Goal: Task Accomplishment & Management: Complete application form

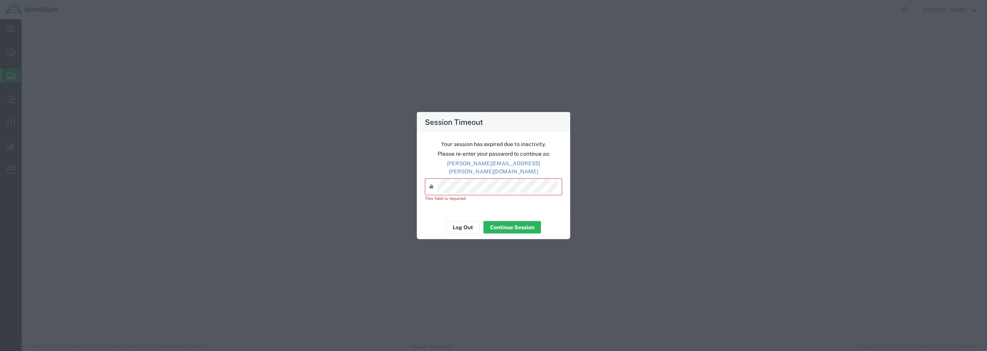
select select
select select "DEPARTMENT"
select select "50311_96750"
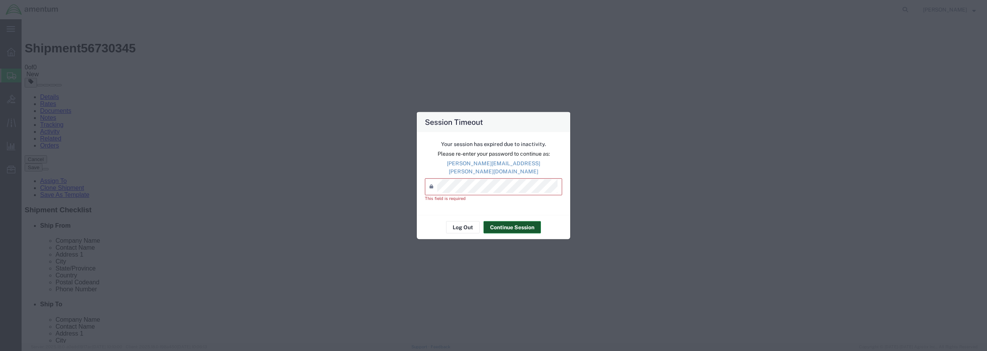
click at [493, 224] on button "Continue Session" at bounding box center [511, 227] width 57 height 12
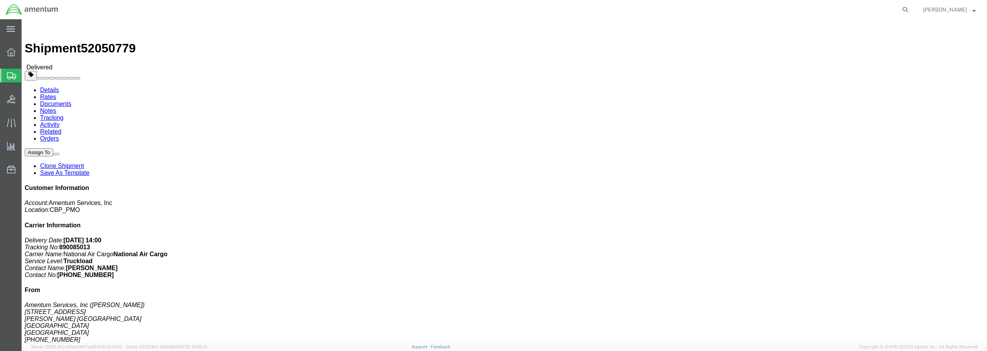
click at [0, 0] on span "Create from Template" at bounding box center [0, 0] width 0 height 0
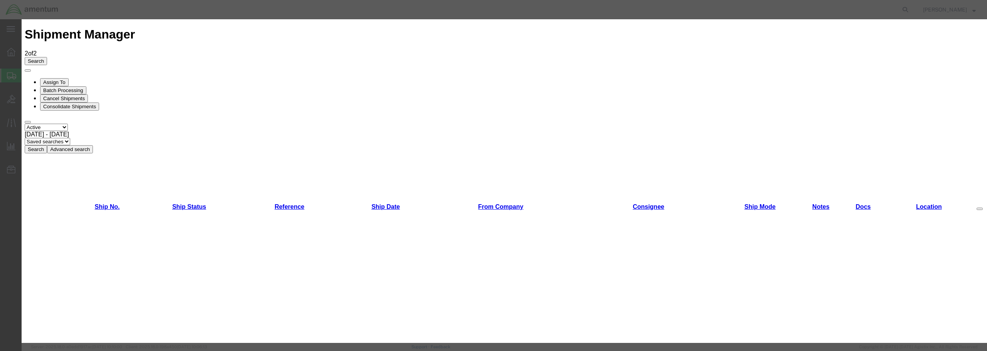
scroll to position [385, 0]
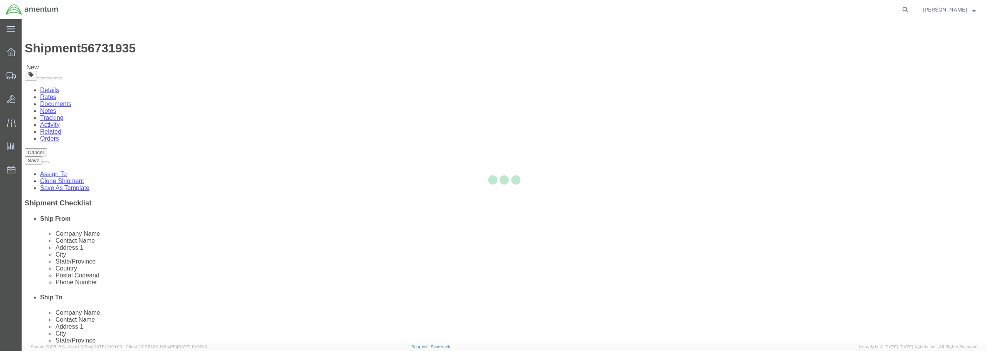
select select "49949"
select select
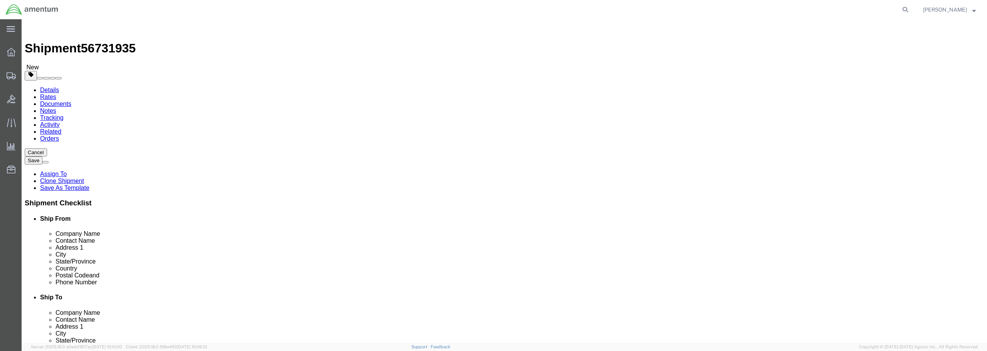
type input "natc"
select select "49916"
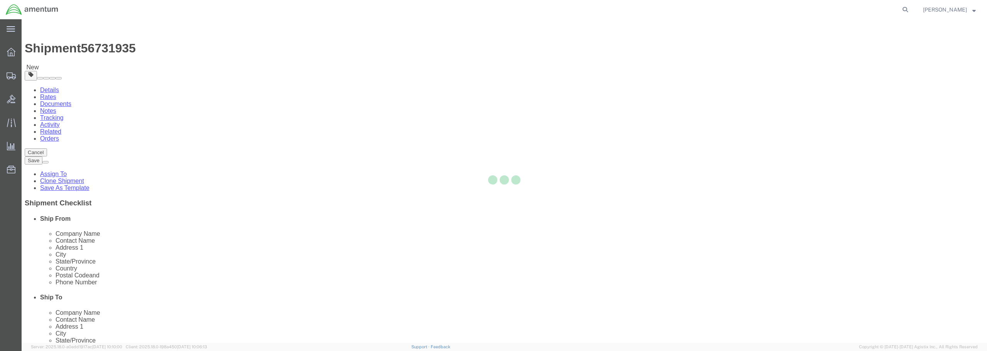
type input "Amentum Services, Inc"
type input "[PERSON_NAME]"
type input "5600 Air Cargo Rd"
type input "[US_STATE][GEOGRAPHIC_DATA]"
type input "73159-1109"
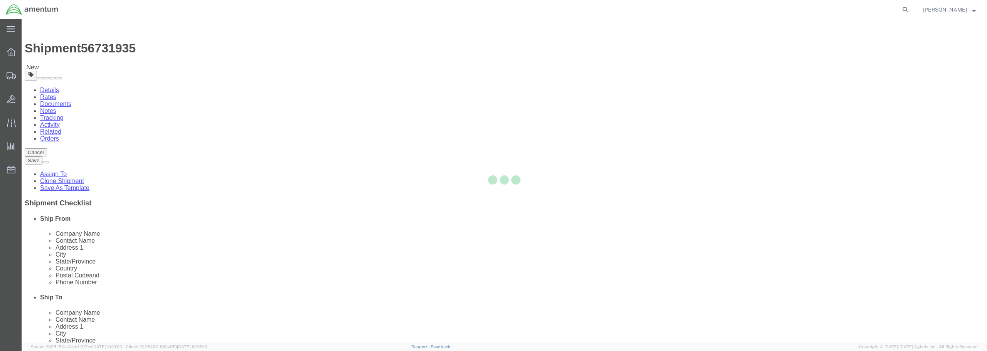
type input "[PHONE_NUMBER]"
type input "[PERSON_NAME][EMAIL_ADDRESS][PERSON_NAME][DOMAIN_NAME]"
checkbox input "true"
select select "OK"
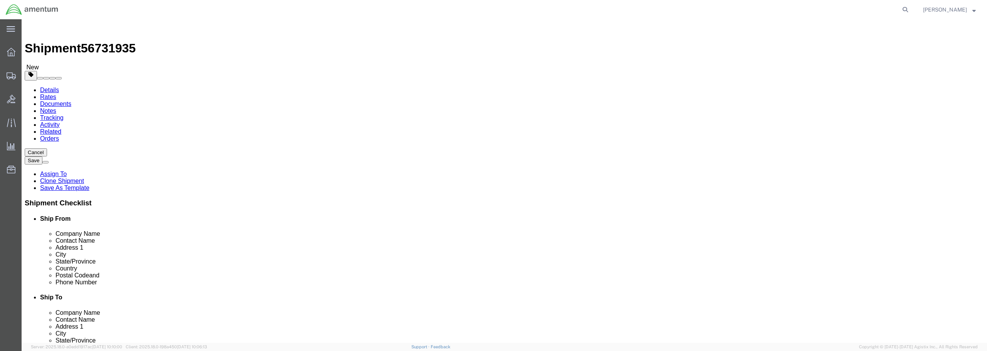
drag, startPoint x: 593, startPoint y: 159, endPoint x: 530, endPoint y: 159, distance: 62.4
click div "Contact Name [PERSON_NAME]"
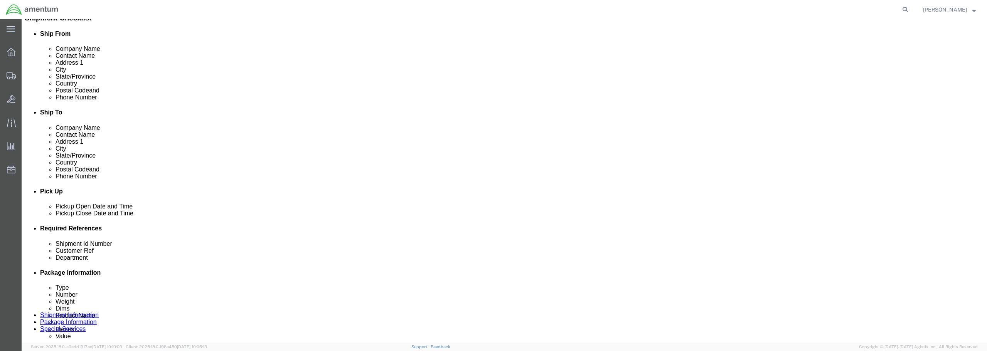
scroll to position [193, 0]
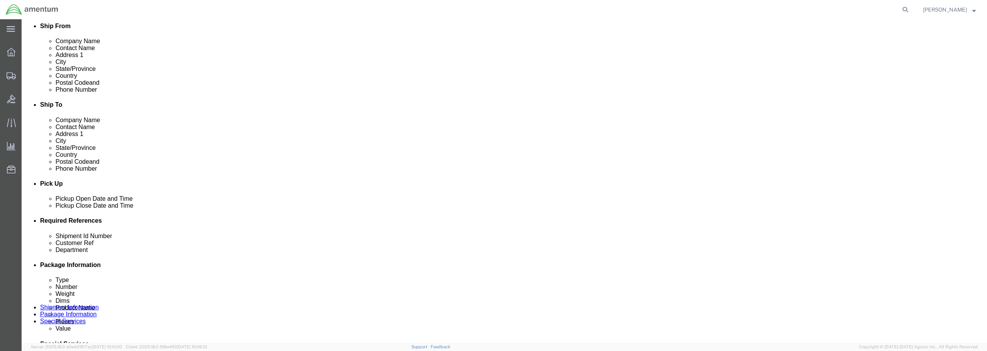
type input "[PERSON_NAME] (TUCSON MECH)"
click div "[DATE] 11:16 AM"
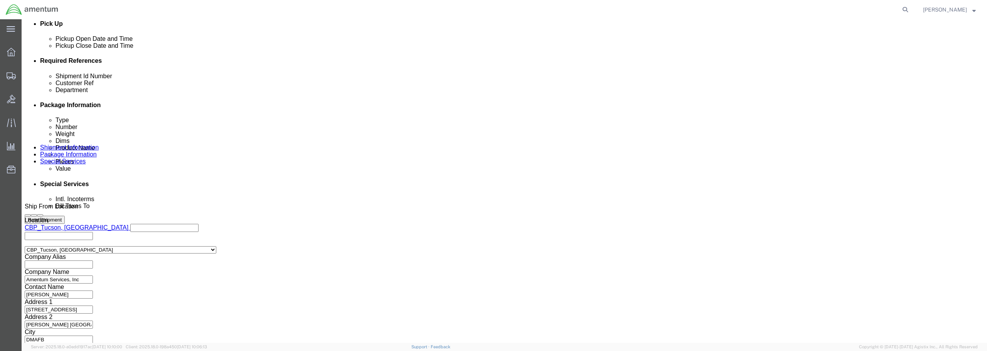
type input "12:16 AM"
click button "Apply"
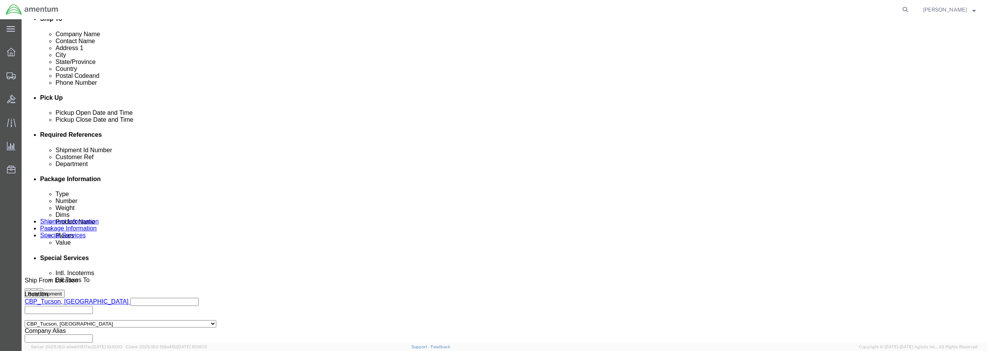
scroll to position [276, 0]
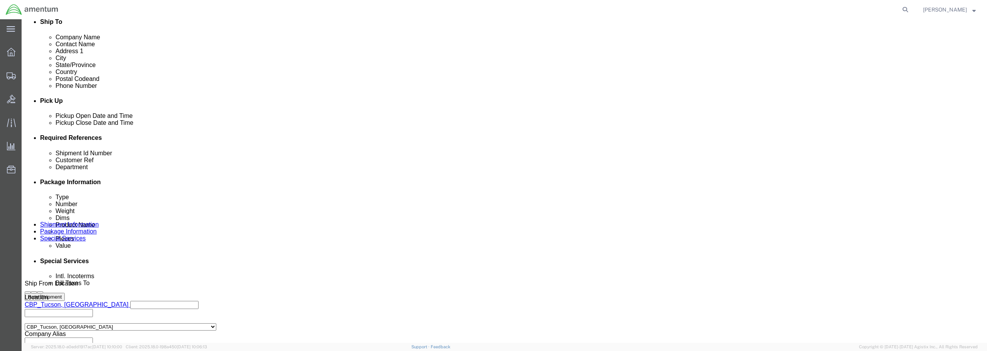
click input "text"
type input "JOSH TOOL BOX"
click input "text"
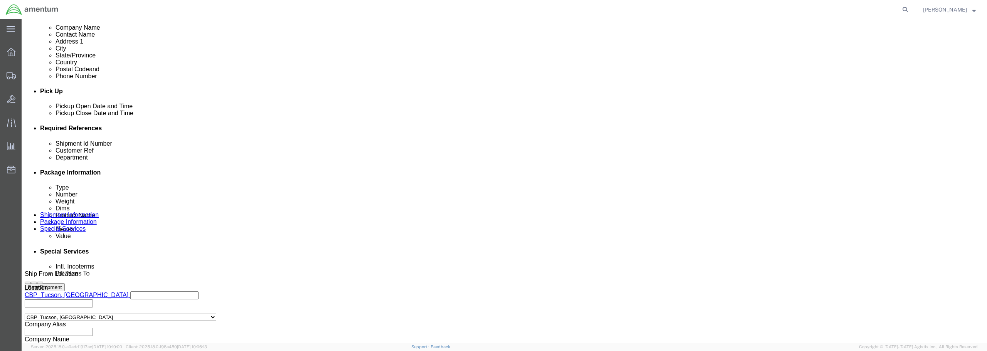
scroll to position [353, 0]
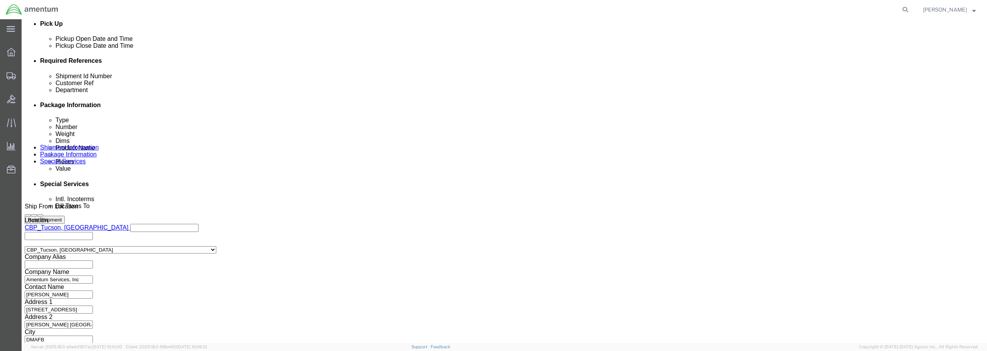
type input "JOSH TOOL BOX"
click button "Continue"
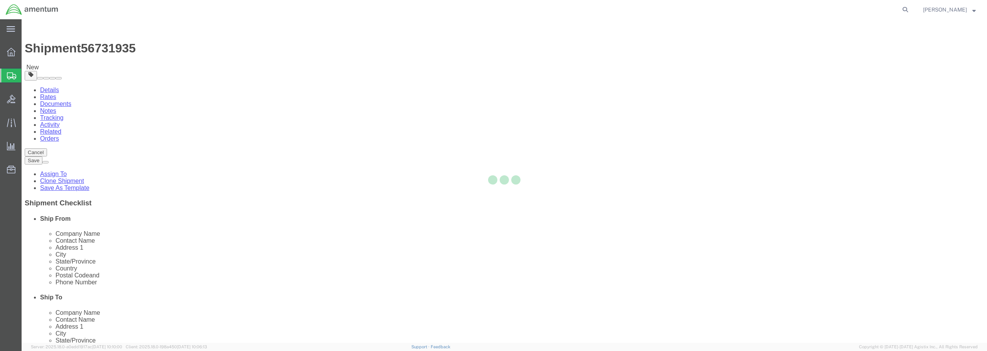
select select "CBOX"
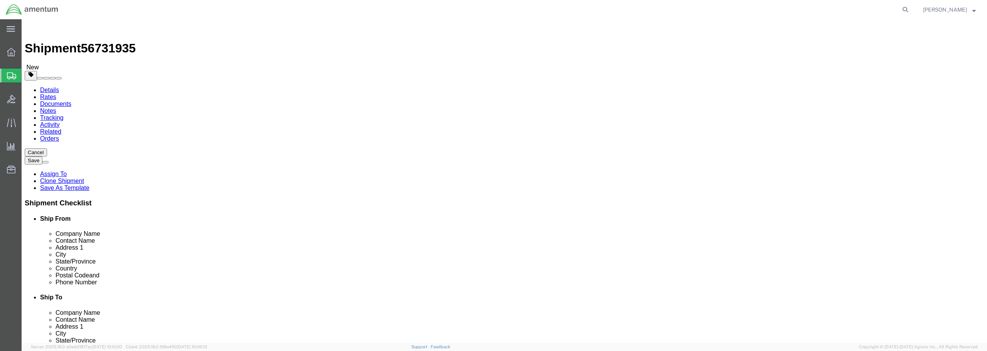
click input "text"
type input "20"
type input "13"
type input "26"
click input "0.00"
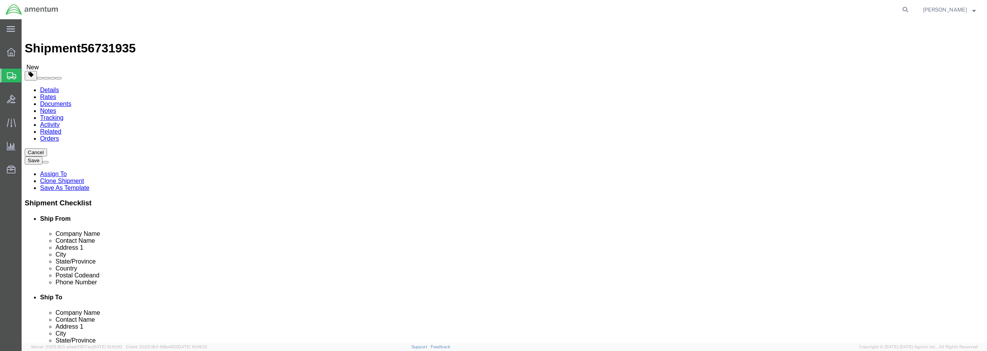
drag, startPoint x: 161, startPoint y: 181, endPoint x: 130, endPoint y: 179, distance: 31.6
click div "Weight Total weight of packages in pounds or kilograms 0.00 Select kgs lbs Ship…"
click div "Package Content # 1 x Package Type Select BCK Boxes Bale(s) Basket(s) Bolt(s) B…"
type input "84.00"
click link "Add Content"
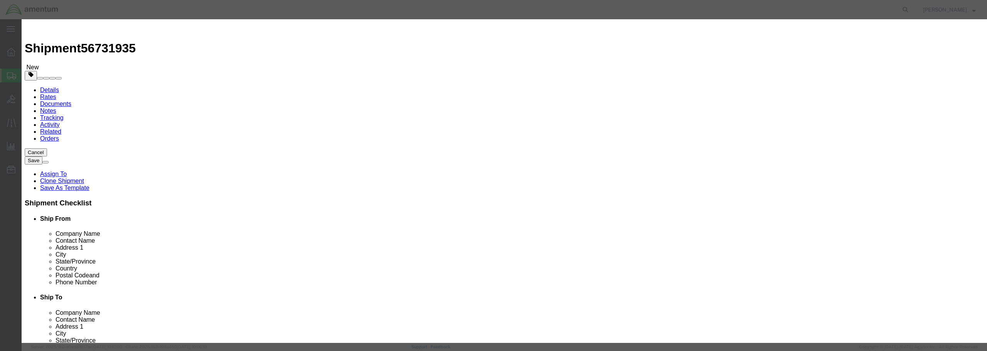
click input "text"
type input "JOSH TOOLS"
drag, startPoint x: 370, startPoint y: 76, endPoint x: 350, endPoint y: 72, distance: 20.4
click input "0"
type input "1"
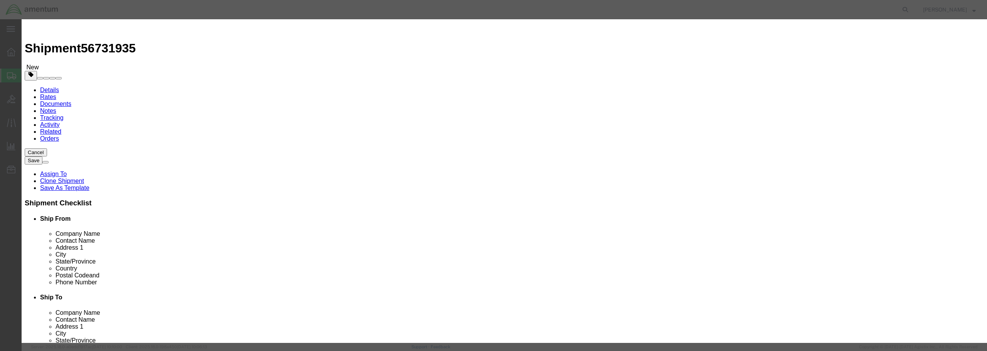
click input "text"
type input "2500.00"
click select "Select 50 55 60 65 70 85 92.5 100 125 175 250 300 400"
select select "70"
click select "Select 50 55 60 65 70 85 92.5 100 125 175 250 300 400"
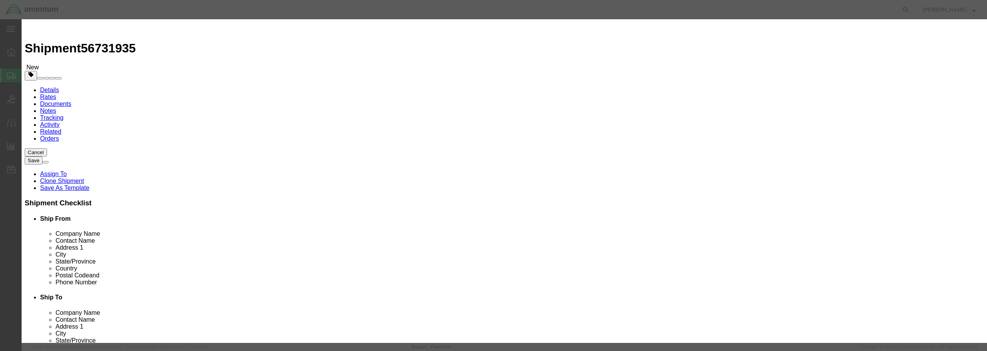
click button "Save & Close"
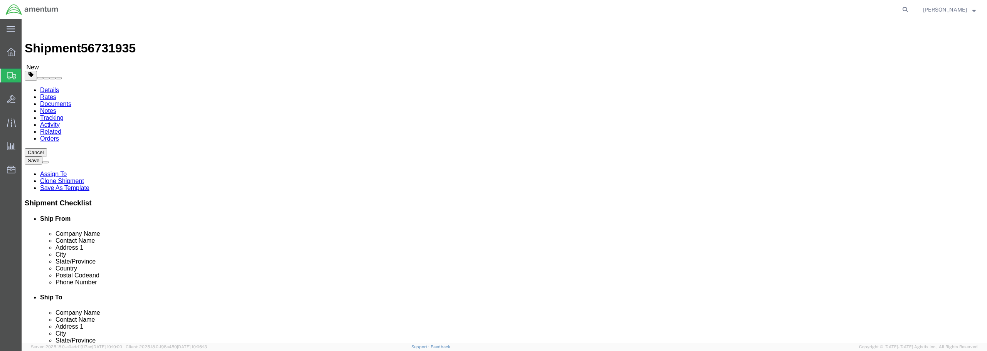
click button "Continue"
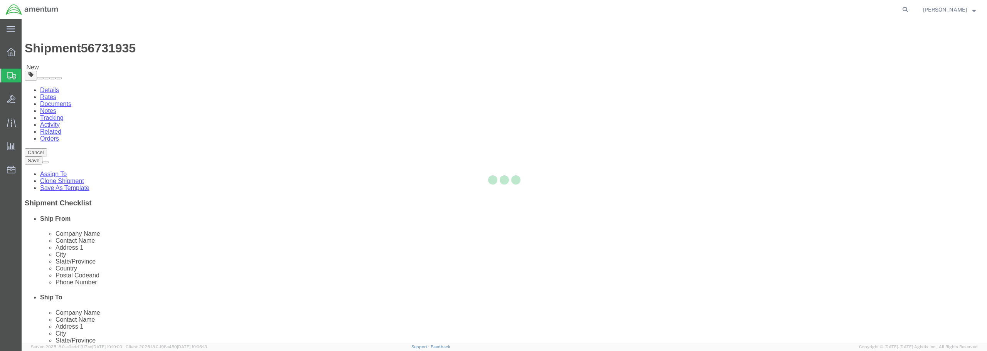
select select
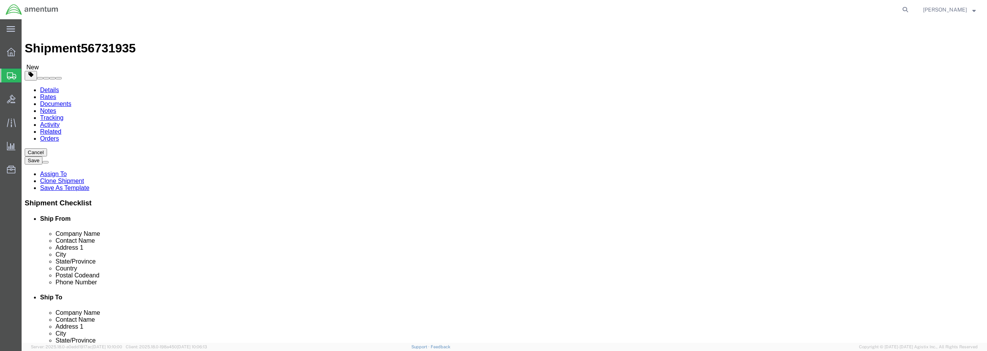
select select "DEPARTMENT"
click button "Rate Shipment"
click at [56, 108] on link "Notes" at bounding box center [48, 111] width 16 height 7
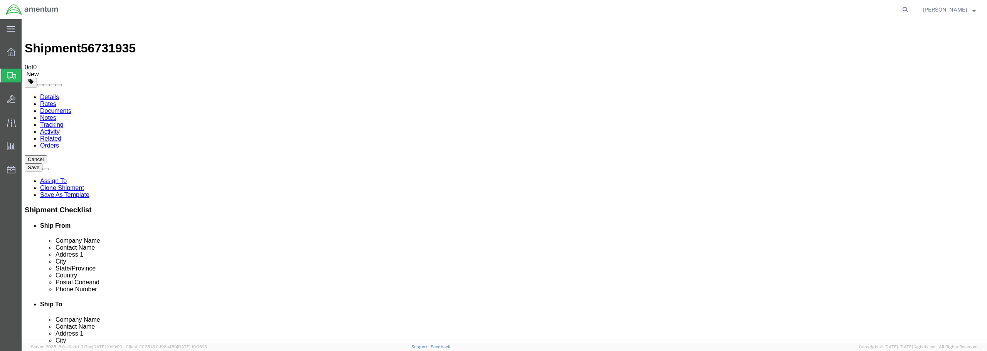
click at [49, 94] on link "Details" at bounding box center [49, 97] width 19 height 7
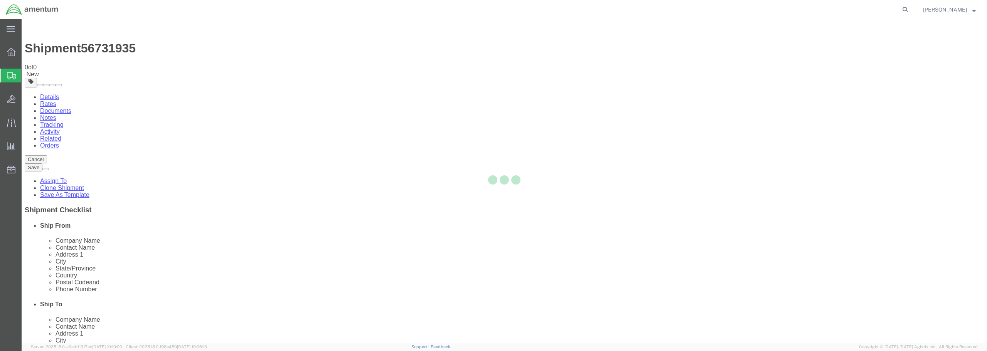
select select "49949"
select select "49916"
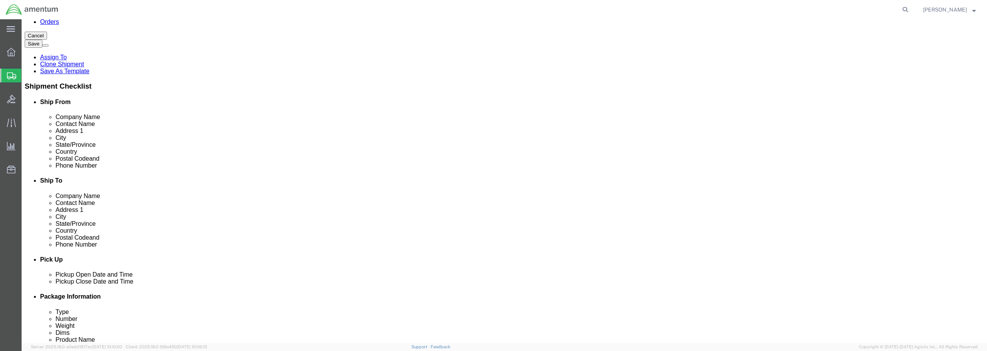
scroll to position [231, 0]
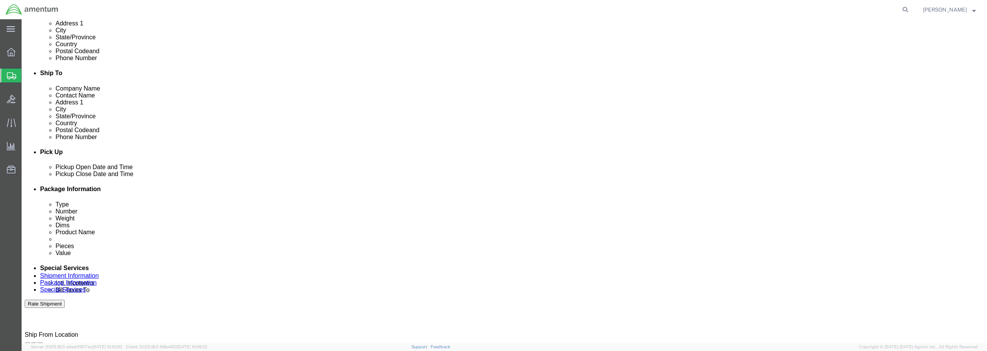
click div
click button "Apply"
click div "[DATE] 5:30 PM"
click input "5:30 PM"
type input "5:30 AM"
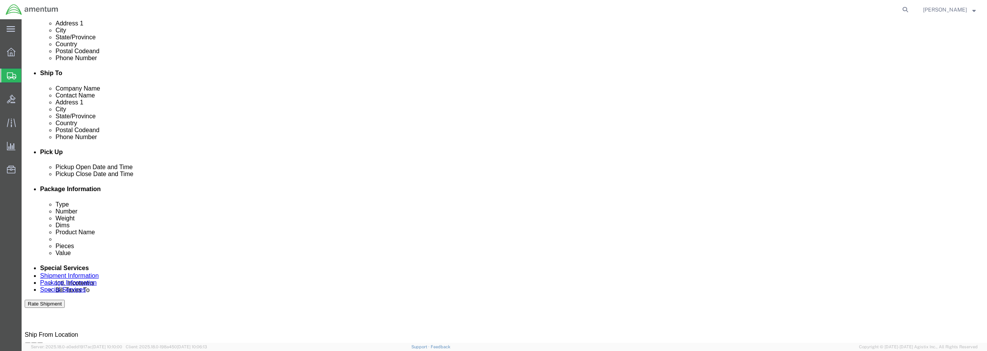
click div
click button "Apply"
click button "Rate Shipment"
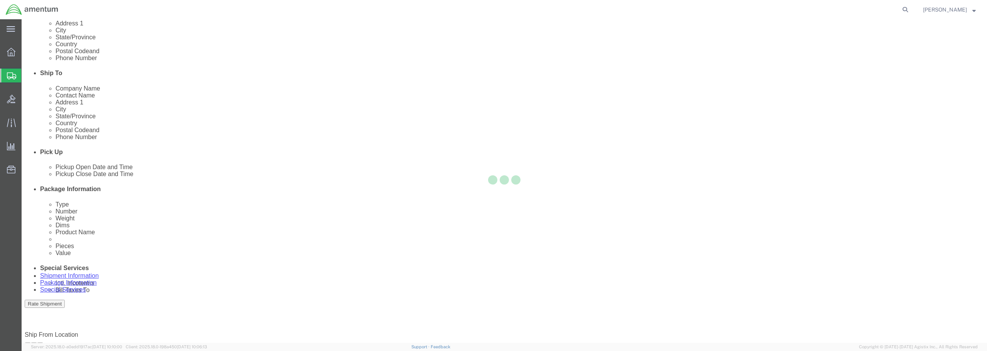
scroll to position [18, 0]
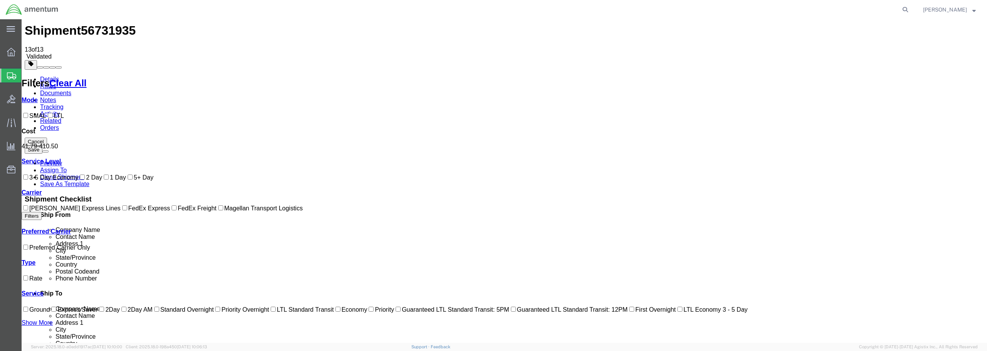
checkbox input "true"
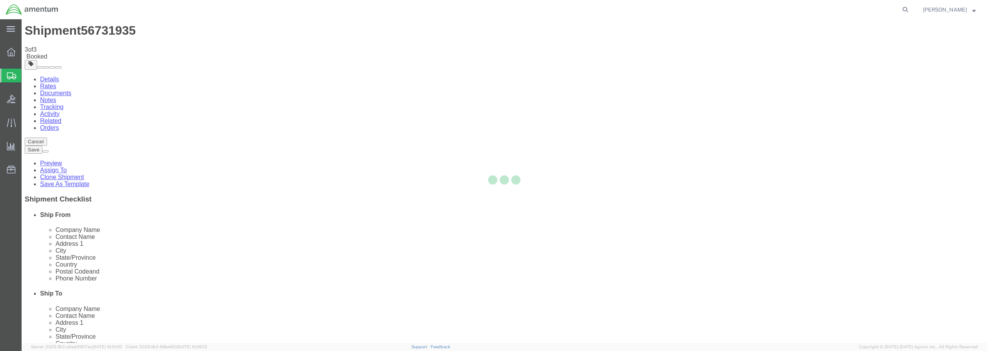
scroll to position [0, 0]
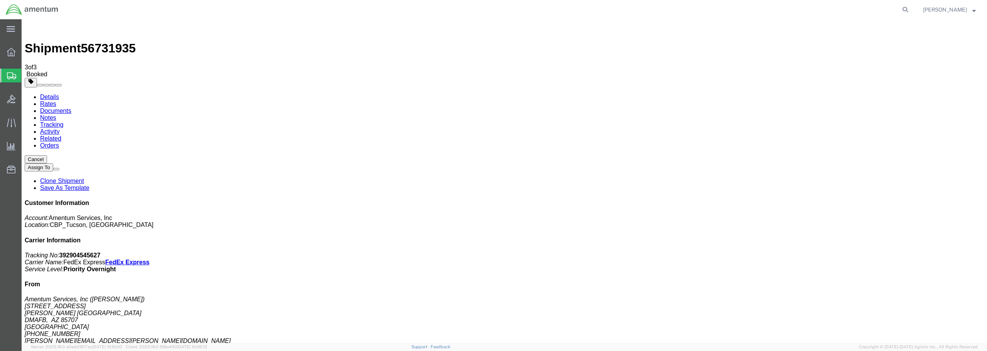
select select "49949"
select select "49916"
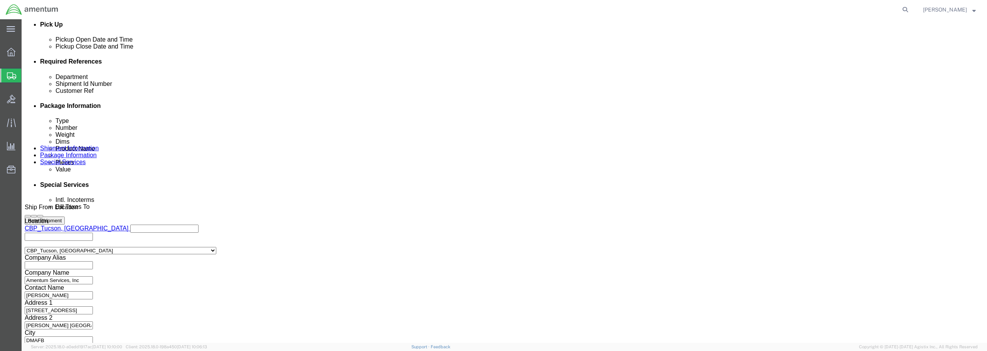
scroll to position [353, 0]
click button "Continue"
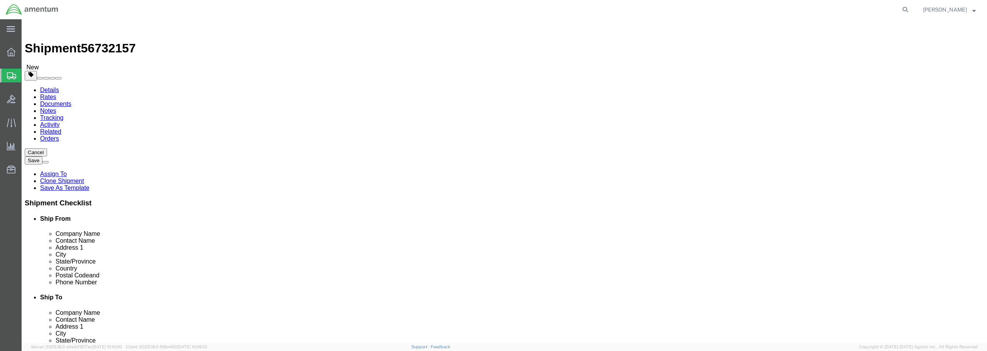
drag, startPoint x: 163, startPoint y: 163, endPoint x: 124, endPoint y: 165, distance: 39.3
click div "Dimensions Length 20.00 x Width 13.00 x Height 26.00 Select cm ft in"
type input "17"
type input "23"
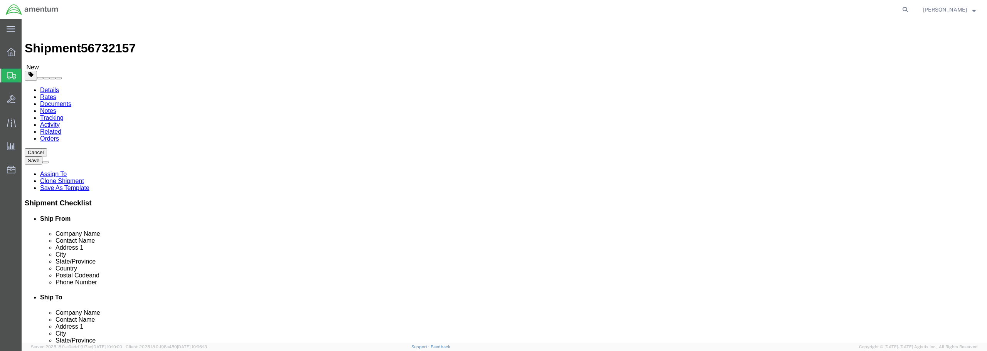
drag, startPoint x: 163, startPoint y: 177, endPoint x: 137, endPoint y: 177, distance: 25.4
click div "Weight 84.00 Select kgs lbs Ship. t°"
type input "22.00"
click link "Add Content"
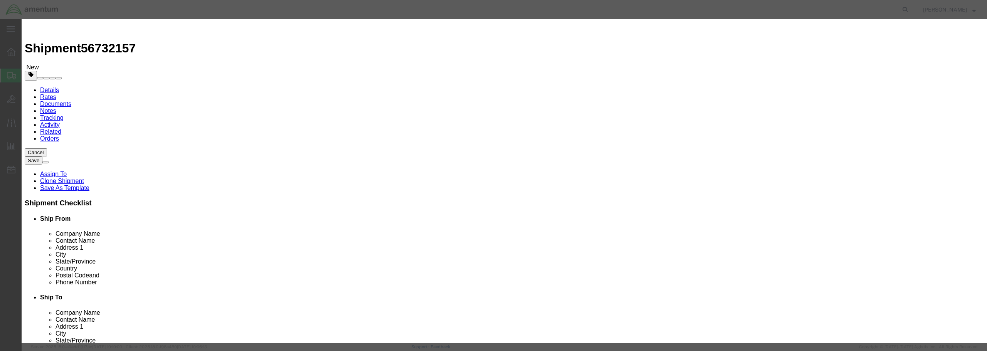
click input "text"
type input "JOSH TOOLS"
drag, startPoint x: 355, startPoint y: 75, endPoint x: 346, endPoint y: 73, distance: 9.0
click input "0"
type input "1"
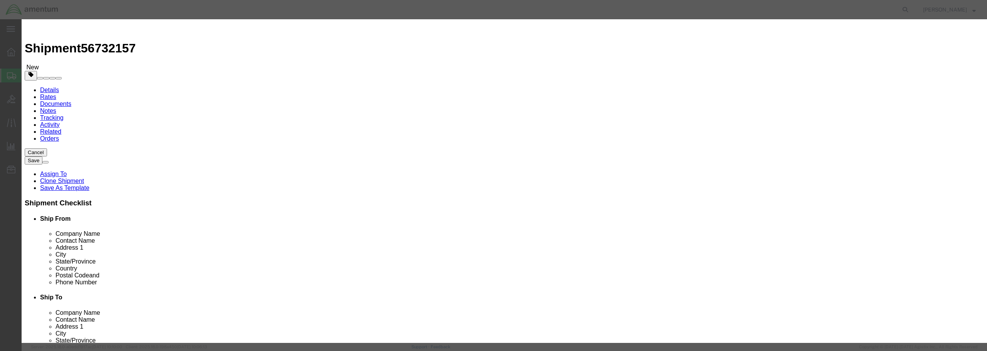
click input "text"
type input "500.00"
click select "Select 50 55 60 65 70 85 92.5 100 125 175 250 300 400"
select select "175"
click select "Select 50 55 60 65 70 85 92.5 100 125 175 250 300 400"
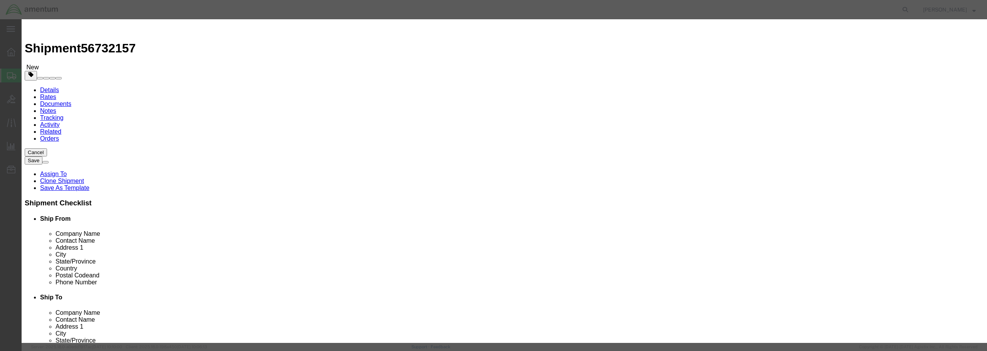
click button "Save & Close"
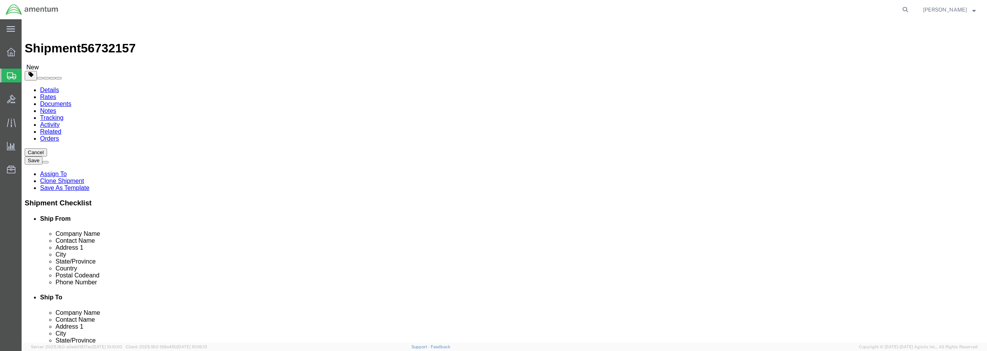
click button "Rate Shipment"
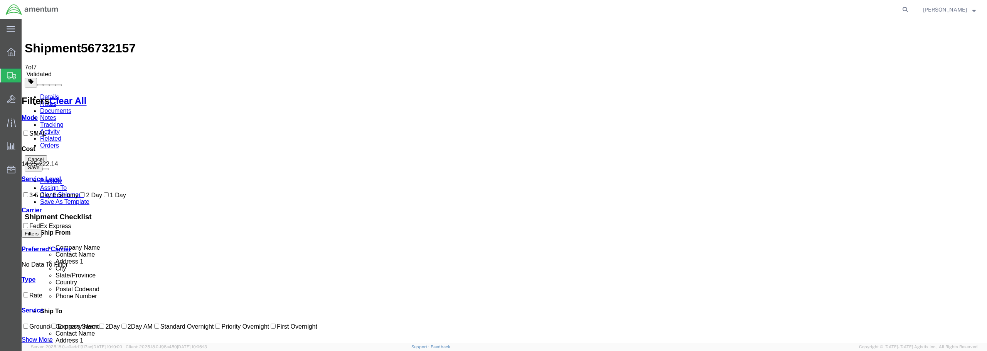
checkbox input "true"
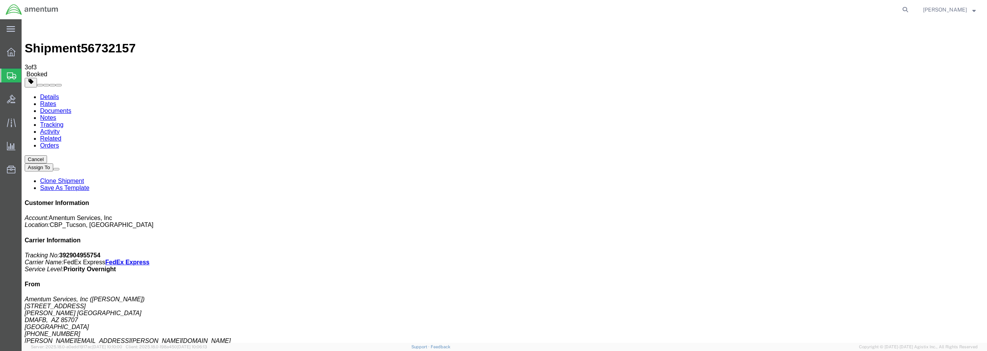
click at [0, 0] on span "Create from Template" at bounding box center [0, 0] width 0 height 0
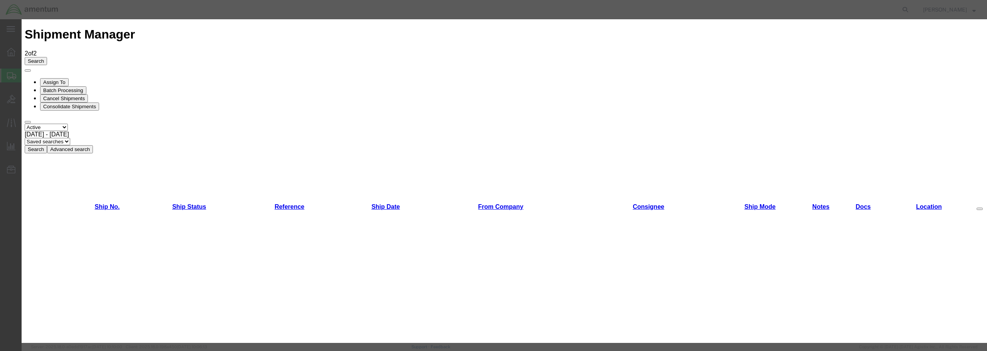
scroll to position [410, 0]
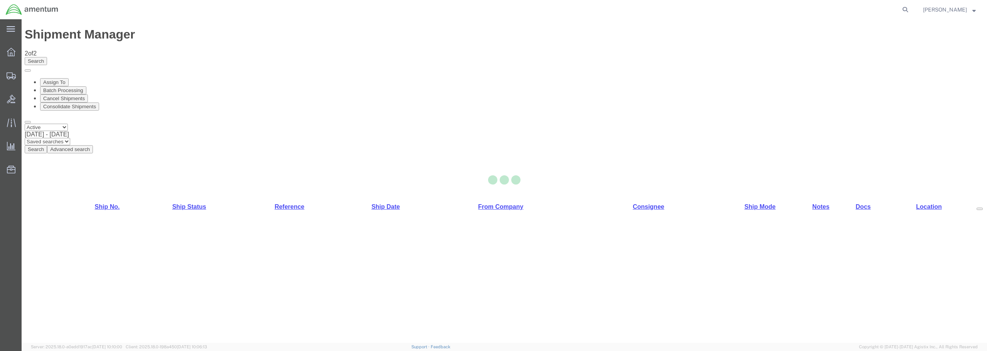
select select "49949"
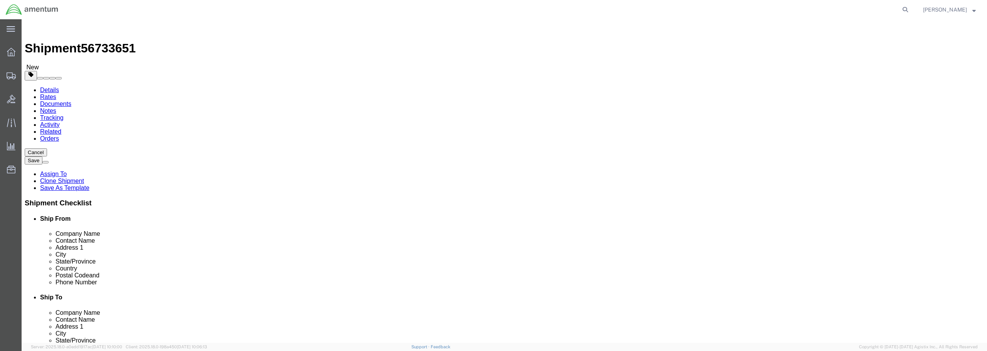
type input "NCR"
select select "49925"
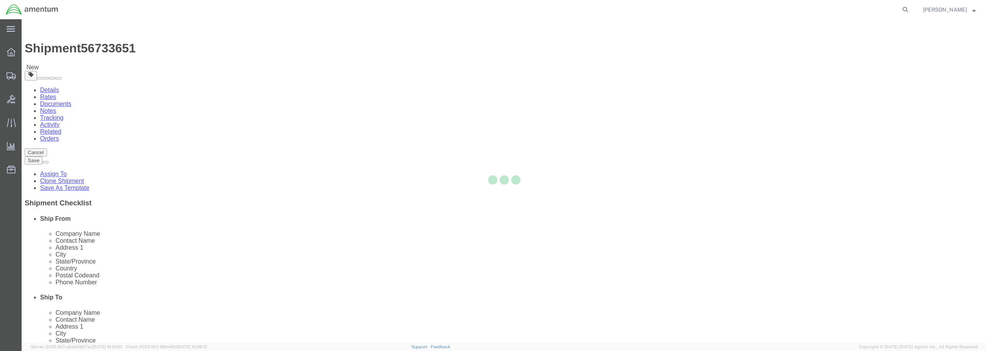
type input "Amentum Services, Inc"
type input "[PERSON_NAME]"
type input "[STREET_ADDRESS]"
type input "Manassas"
type input "20110"
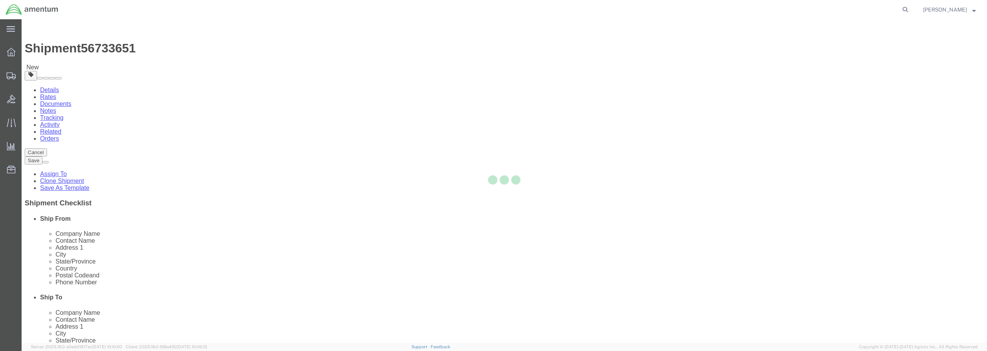
type input "[PHONE_NUMBER]"
type input "236"
type input "[PERSON_NAME][EMAIL_ADDRESS][PERSON_NAME][DOMAIN_NAME]"
checkbox input "true"
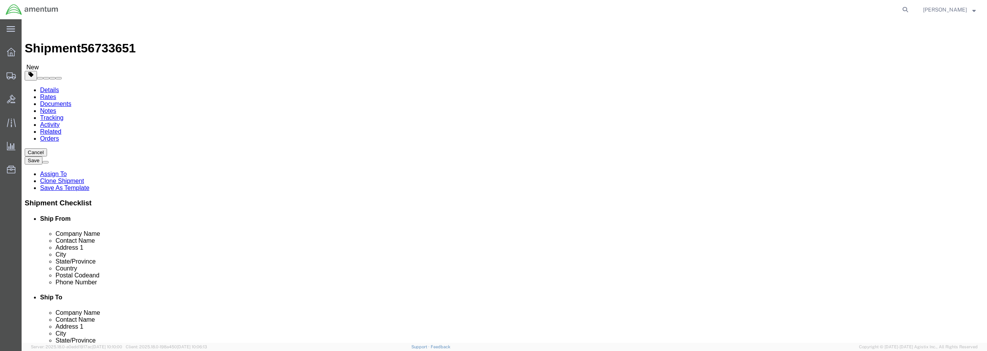
select select "VA"
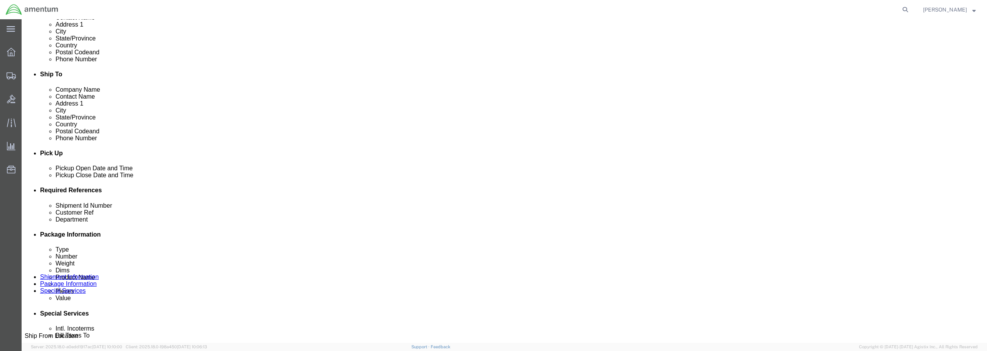
scroll to position [231, 0]
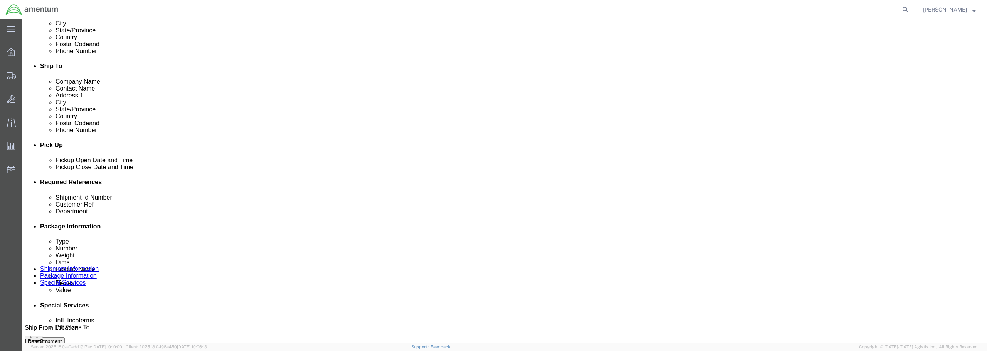
click div "[DATE] 12:09 PM"
type input "1:09 PM"
click button "Apply"
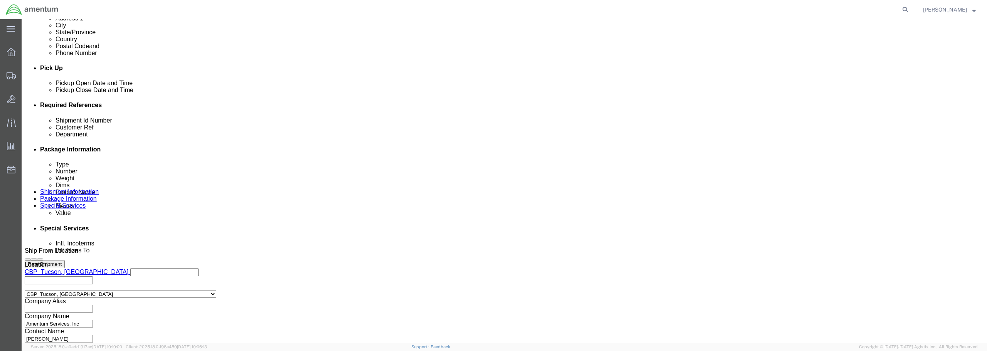
scroll to position [353, 0]
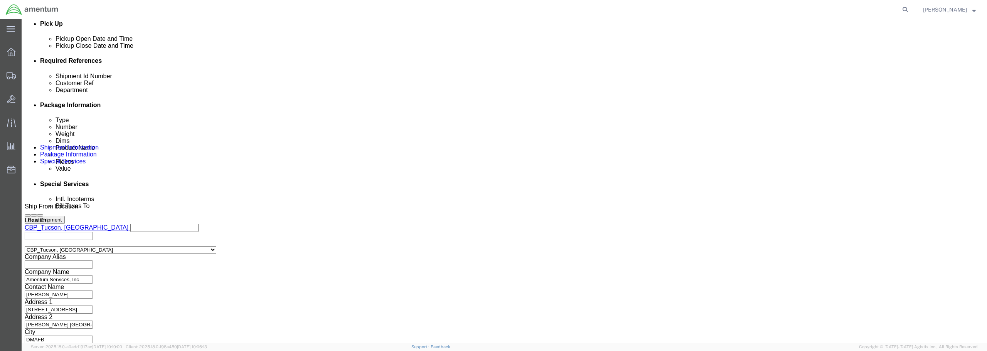
click input "text"
type input "USAGE 329164"
click input "text"
type input "a"
type input "ADHEELS CNTL MOD"
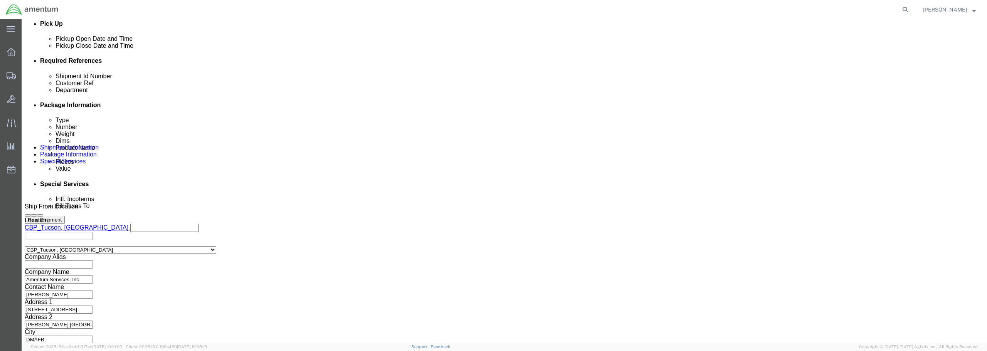
click button "Continue"
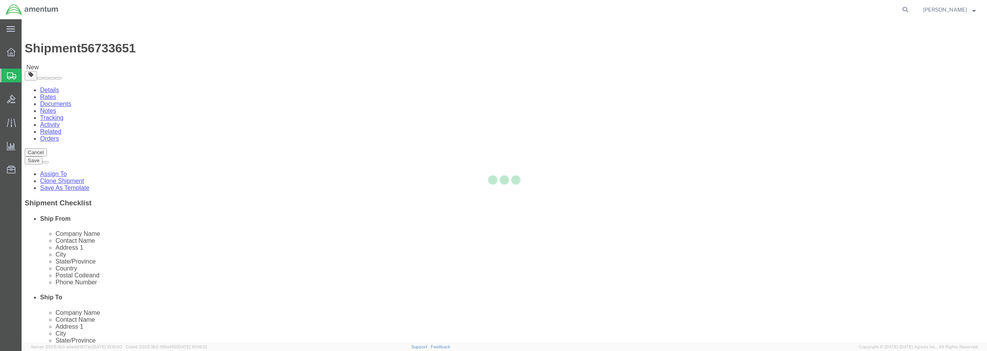
select select "CBOX"
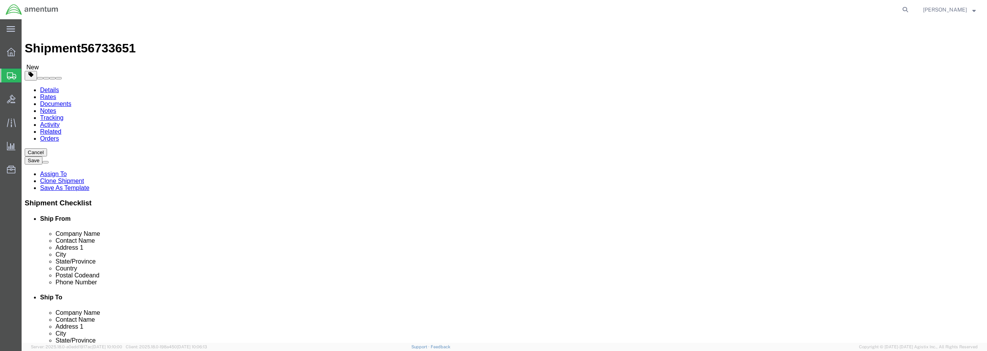
drag, startPoint x: 158, startPoint y: 165, endPoint x: 133, endPoint y: 164, distance: 24.7
click div "Dimensions Length x Width x Height Select cm ft in"
type input "14"
type input "11"
type input "7"
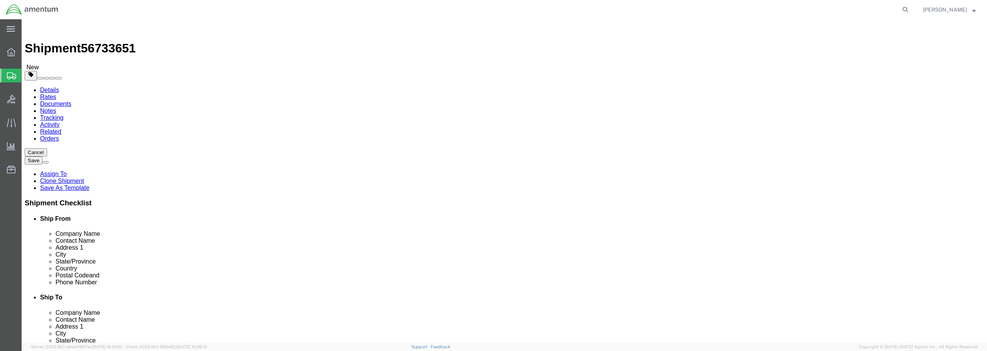
drag, startPoint x: 159, startPoint y: 177, endPoint x: 140, endPoint y: 178, distance: 18.9
click div "0.00 Select kgs lbs"
type input "4.00"
click link "Add Content"
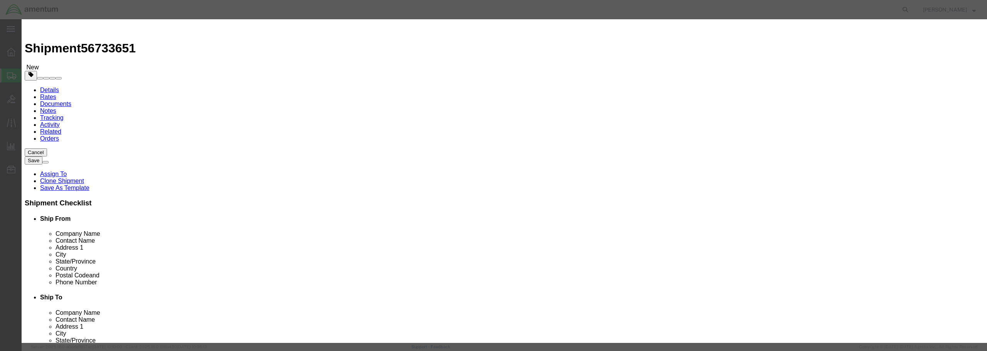
click input "text"
type input "ADHEELS CNTL MOD"
drag, startPoint x: 363, startPoint y: 73, endPoint x: 338, endPoint y: 75, distance: 25.5
click div "Pieces 0 Select Bag Barrels 100Board Feet Bottle Box Blister Pack Carats Can Ca…"
type input "1"
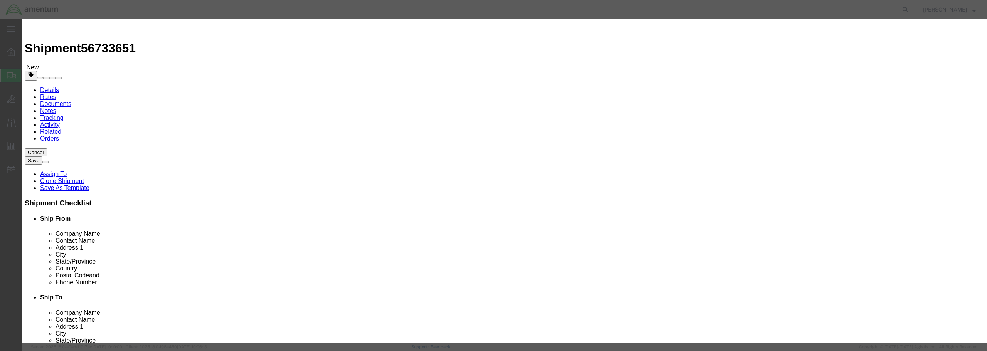
click input "text"
type input "2502.06"
click select "Select 50 55 60 65 70 85 92.5 100 125 175 250 300 400"
select select "175"
click select "Select 50 55 60 65 70 85 92.5 100 125 175 250 300 400"
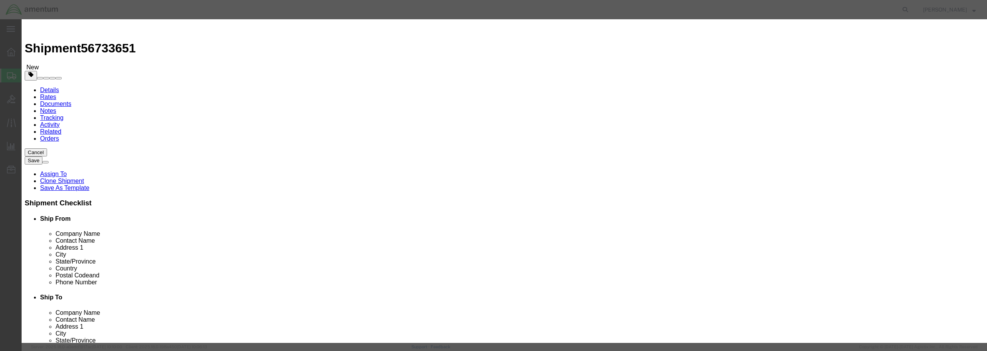
click input "text"
type input "SN: 11234"
click button "Save & Close"
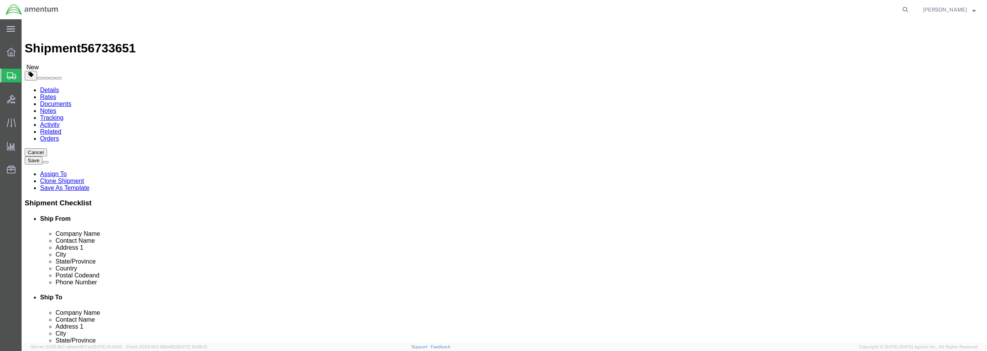
click button "Continue"
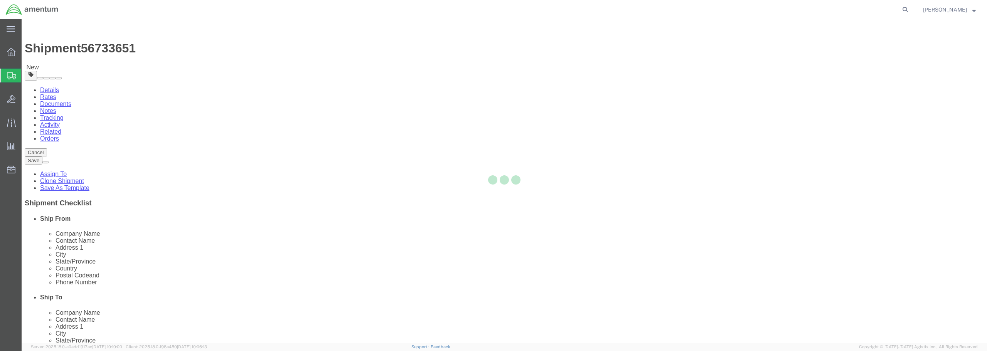
select select
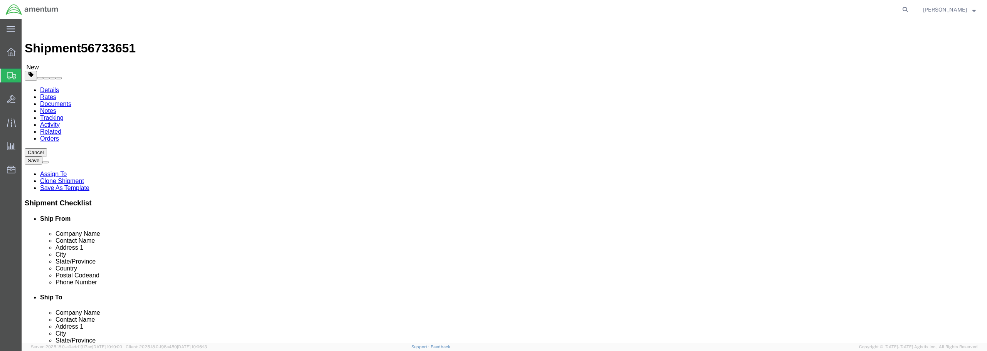
select select "DEPARTMENT"
click button "Rate Shipment"
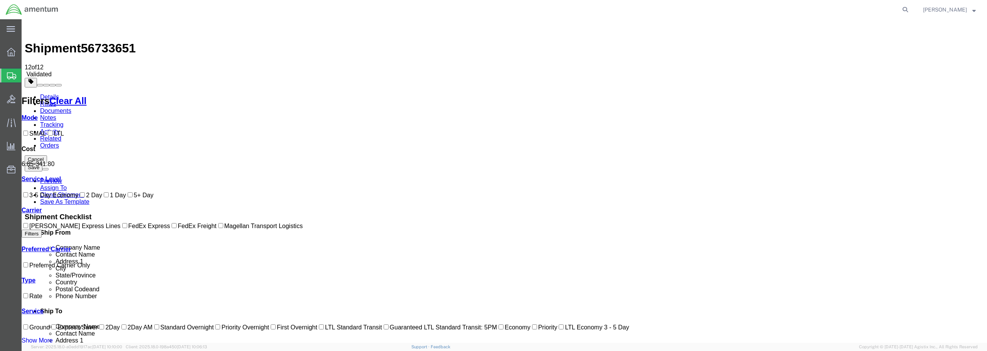
checkbox input "true"
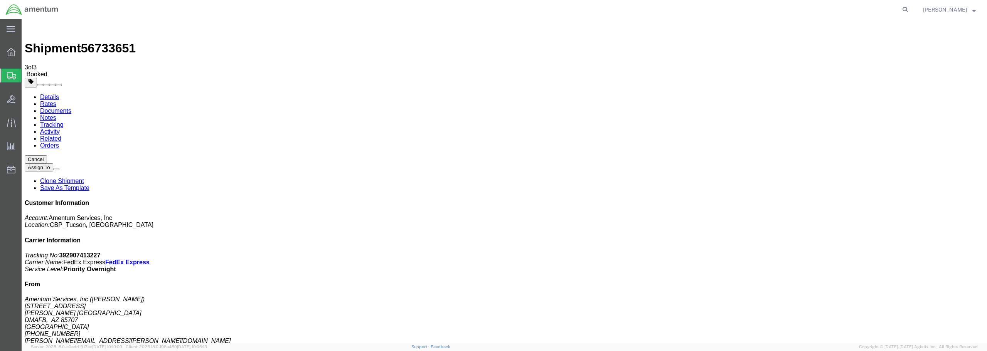
drag, startPoint x: 452, startPoint y: 137, endPoint x: 737, endPoint y: 81, distance: 289.8
click at [0, 0] on span "Create from Template" at bounding box center [0, 0] width 0 height 0
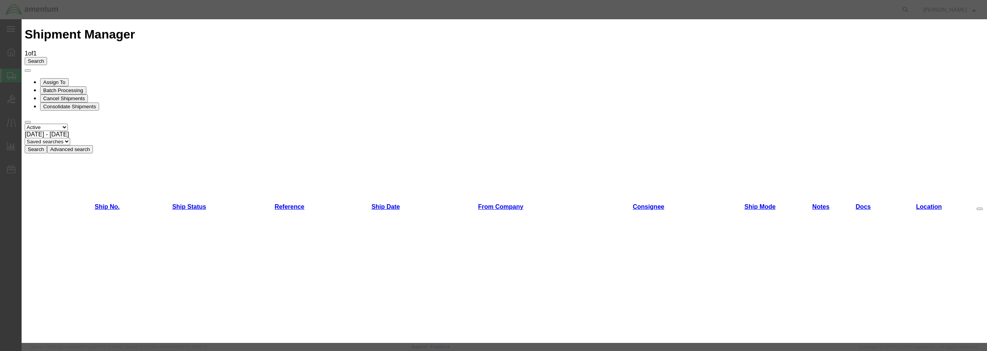
scroll to position [410, 0]
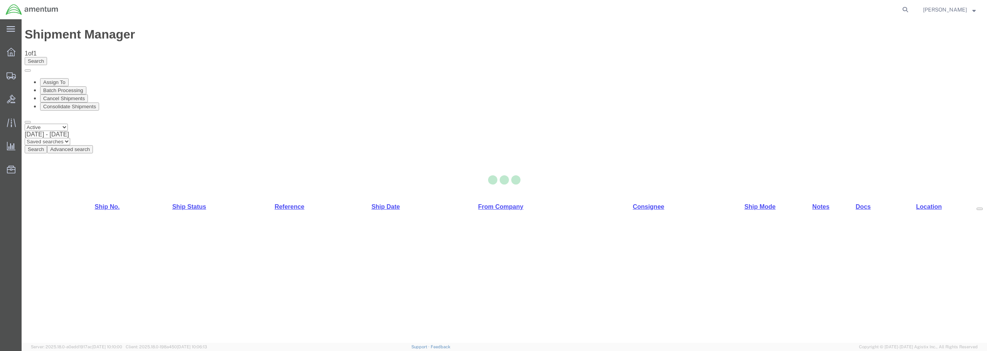
select select "49949"
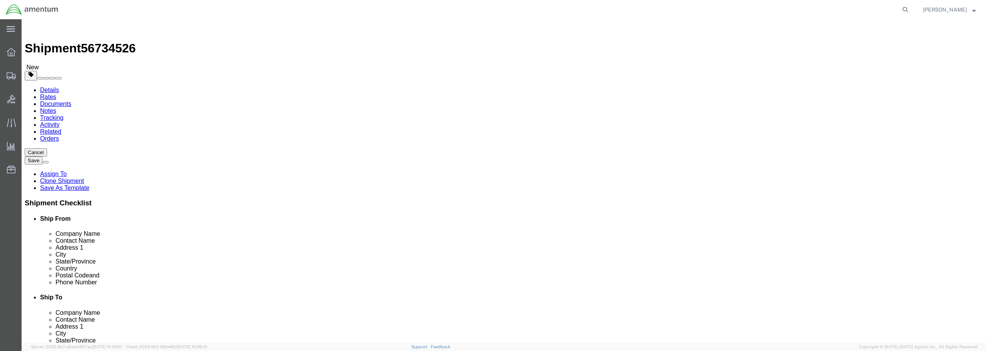
type input "GFN"
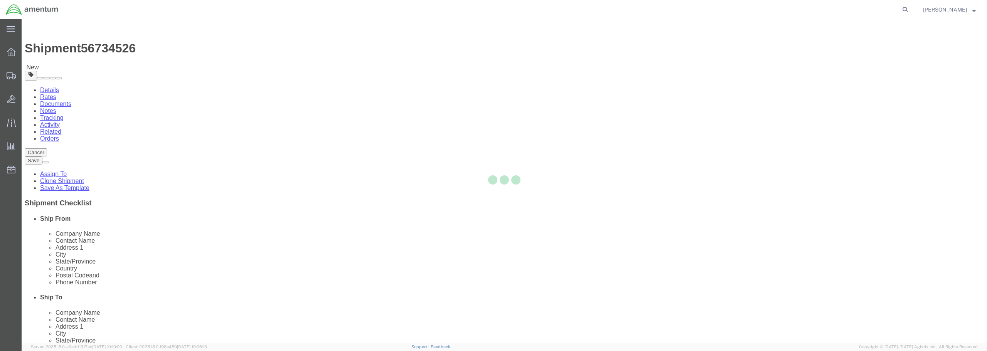
type input "58205"
type input "[PHONE_NUMBER]"
type input "[PERSON_NAME][EMAIL_ADDRESS][PERSON_NAME][DOMAIN_NAME]"
checkbox input "true"
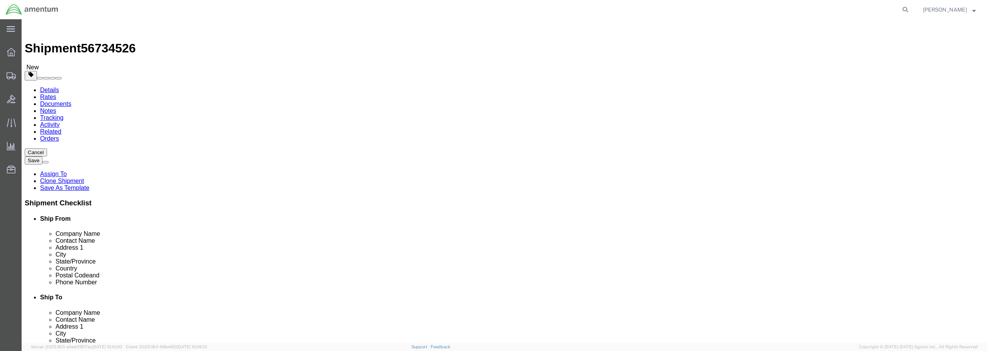
select select "ND"
drag, startPoint x: 584, startPoint y: 156, endPoint x: 519, endPoint y: 165, distance: 65.4
click div "Location [GEOGRAPHIC_DATA], [GEOGRAPHIC_DATA] Select My Profile Location [PHONE…"
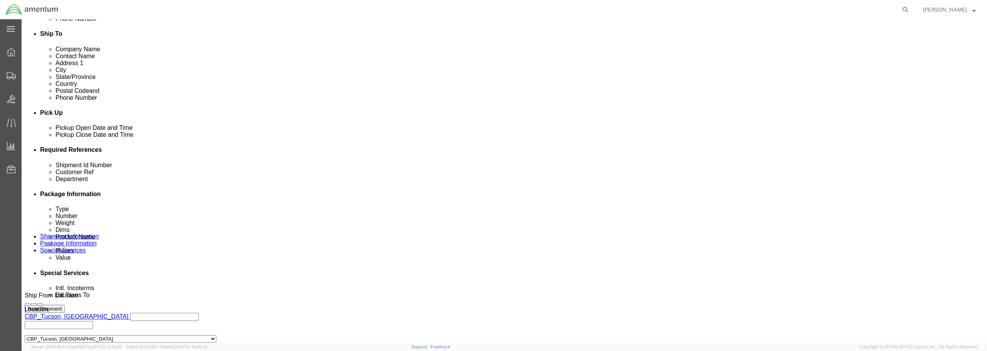
scroll to position [270, 0]
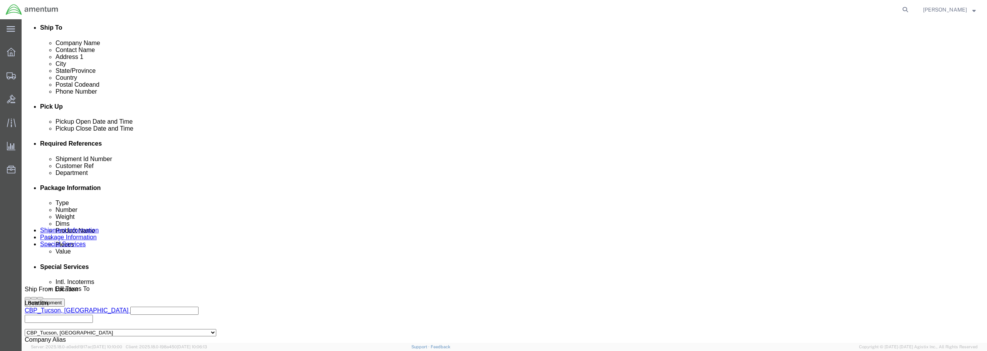
type input "[PERSON_NAME] TUCSON MECH"
click input "text"
type input "[PERSON_NAME] TOOLS"
click input "text"
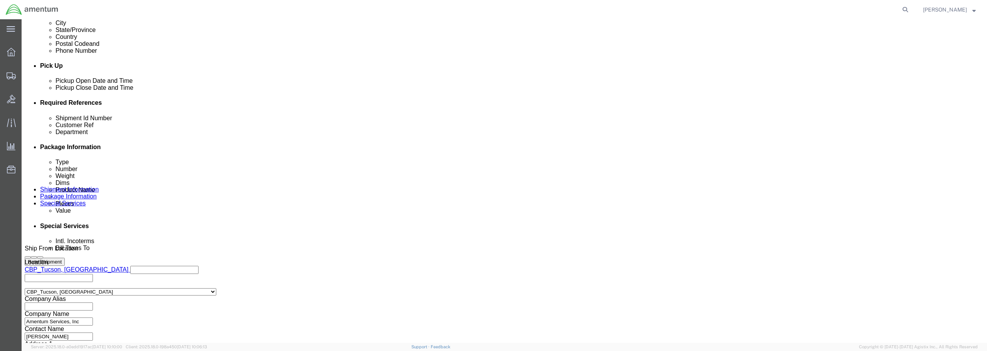
scroll to position [353, 0]
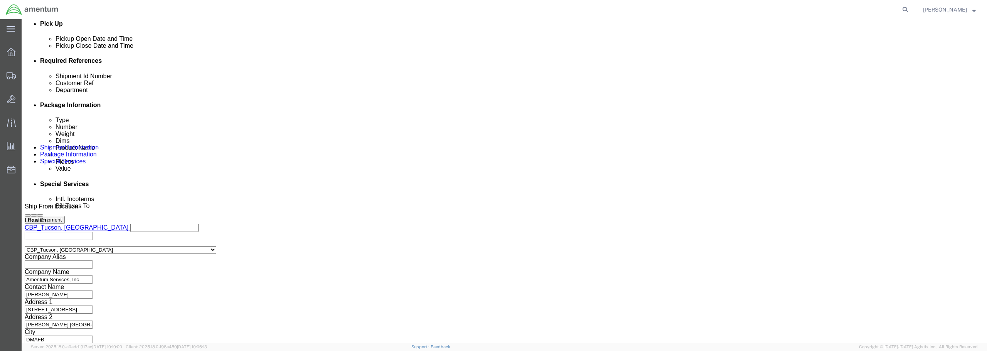
type input "[PERSON_NAME] TOOLS"
click button "Continue"
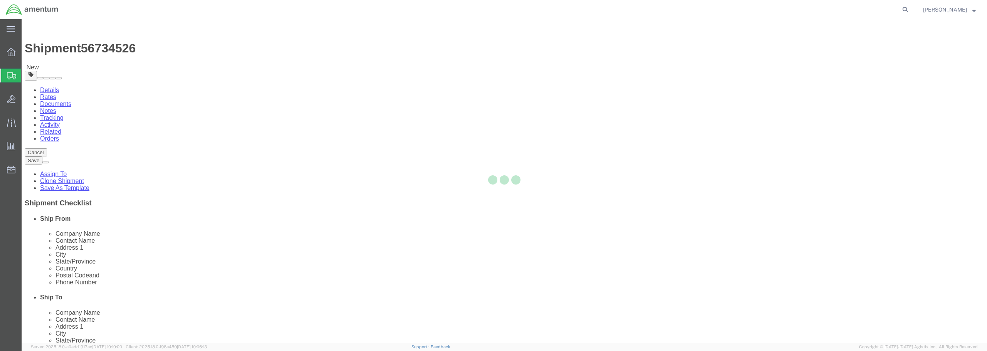
select select "CBOX"
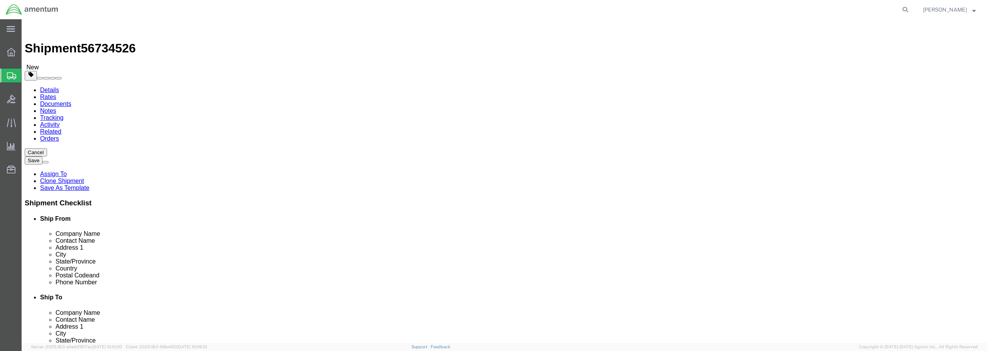
click input "text"
type input "28"
type input "18"
type input "16"
drag, startPoint x: 163, startPoint y: 178, endPoint x: 116, endPoint y: 176, distance: 46.7
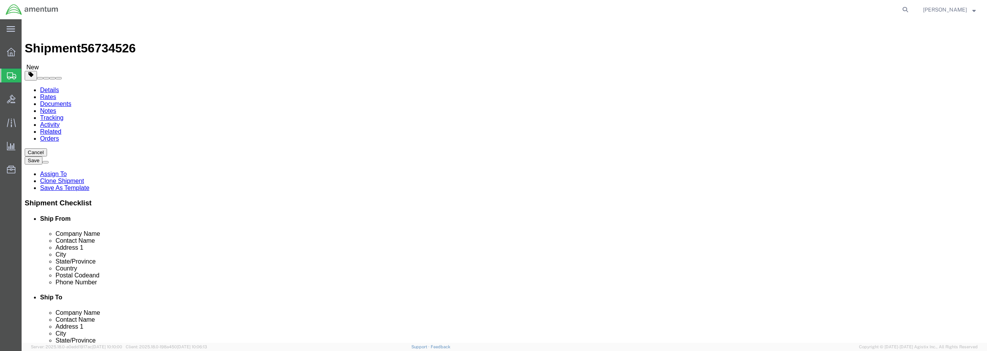
click div "Weight Total weight of packages in pounds or kilograms 0.00 Select kgs lbs Ship…"
type input "50.00"
click span
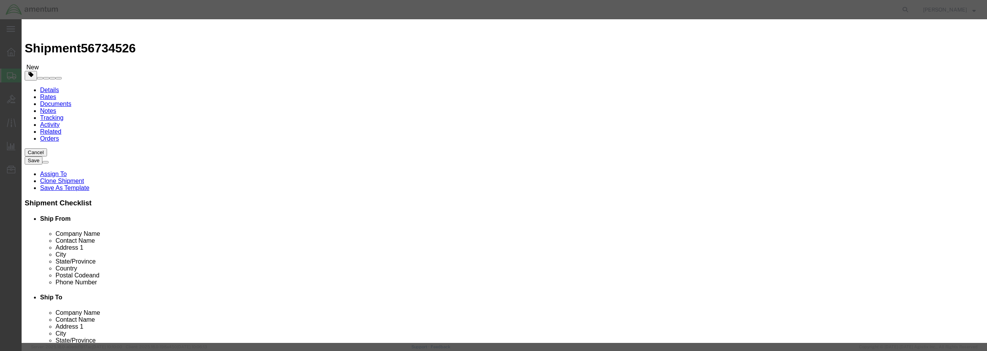
click input "text"
type input "[PERSON_NAME] TOOLS"
drag, startPoint x: 358, startPoint y: 73, endPoint x: 342, endPoint y: 74, distance: 16.3
click div "Pieces 0 Select Bag Barrels 100Board Feet Bottle Box Blister Pack Carats Can Ca…"
type input "1"
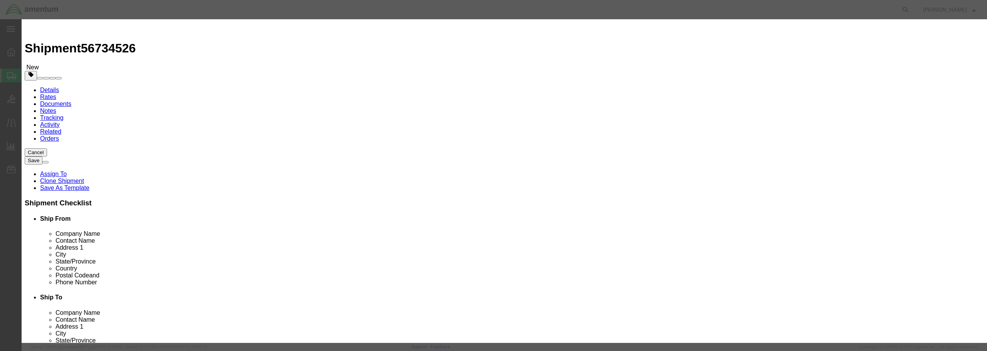
click input "text"
type input "2000.00"
click select "Select 50 55 60 65 70 85 92.5 100 125 175 250 300 400"
select select "92.5"
click select "Select 50 55 60 65 70 85 92.5 100 125 175 250 300 400"
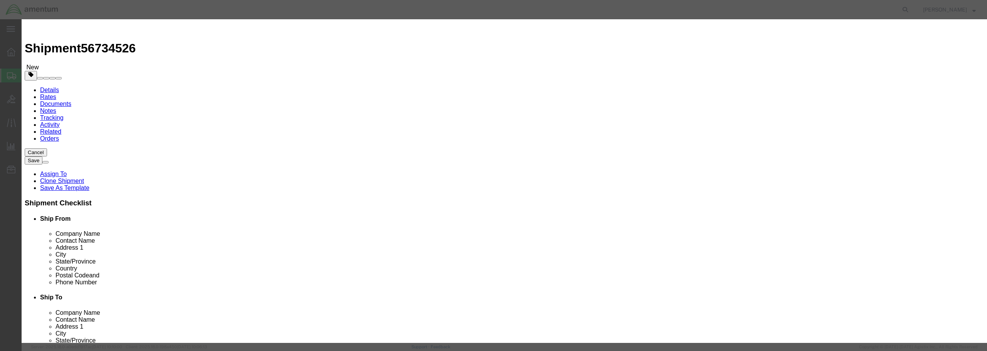
click button "Save & Close"
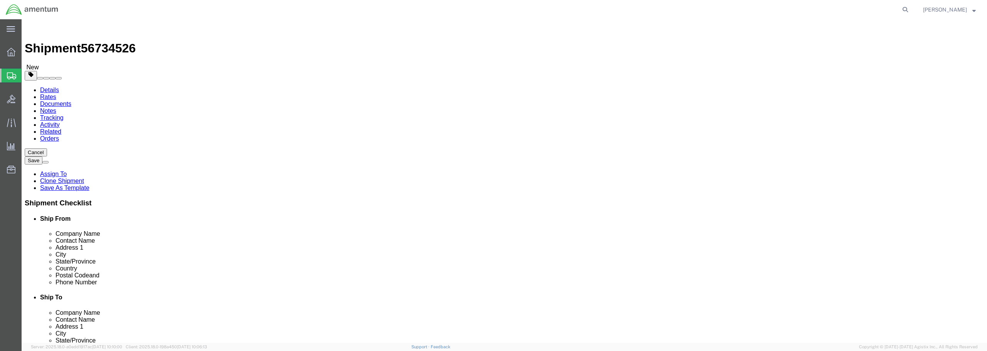
click button "Continue"
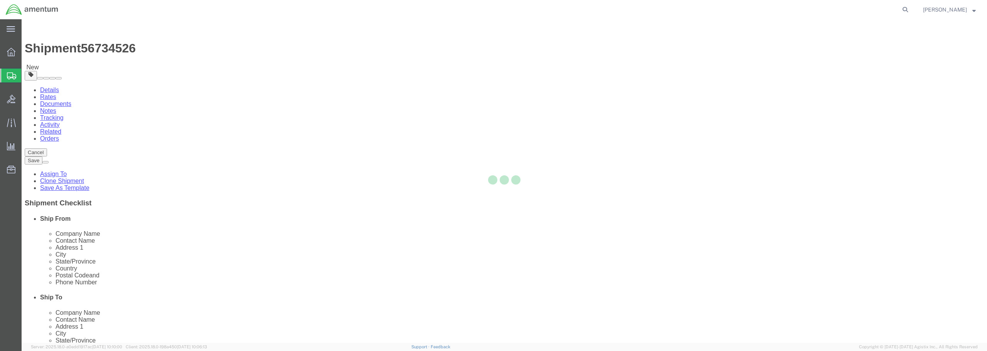
select select
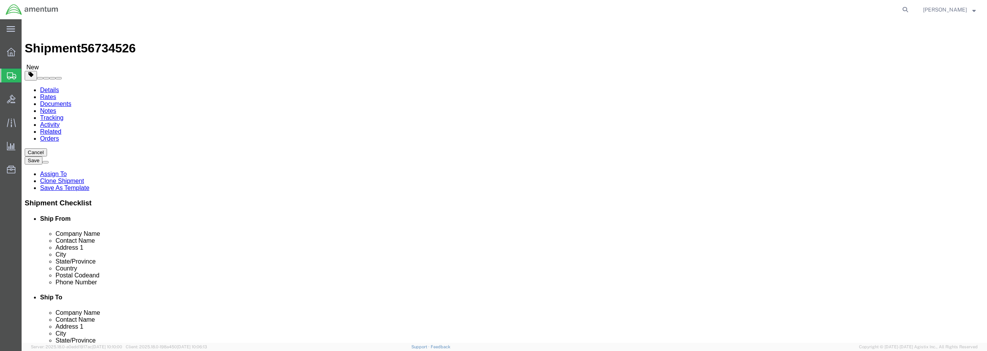
select select "DEPARTMENT"
click button "Rate Shipment"
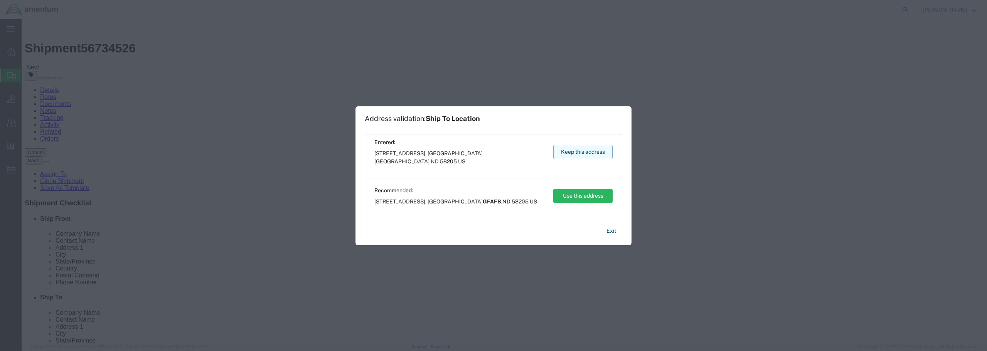
click at [574, 154] on button "Keep this address" at bounding box center [582, 152] width 59 height 14
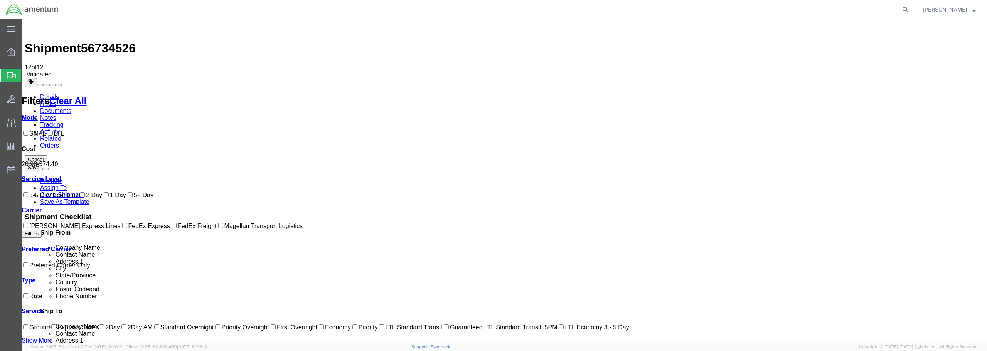
checkbox input "true"
